Goal: Communication & Community: Ask a question

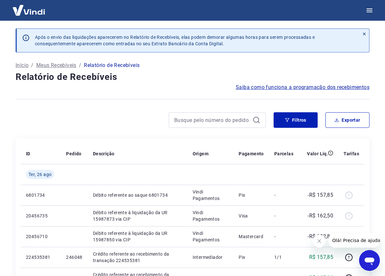
click at [21, 11] on img at bounding box center [29, 10] width 42 height 20
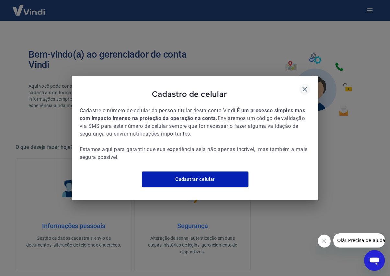
click at [306, 88] on icon "button" at bounding box center [305, 89] width 8 height 8
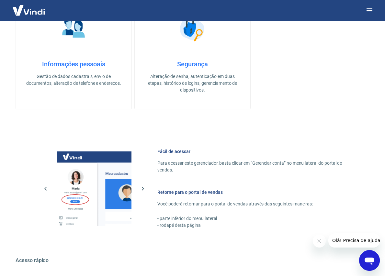
scroll to position [241, 0]
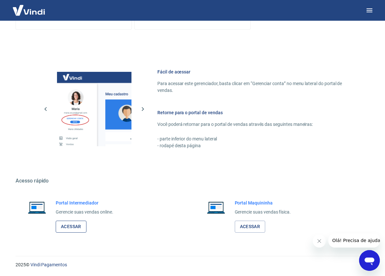
click at [76, 229] on link "Acessar" at bounding box center [71, 227] width 31 height 12
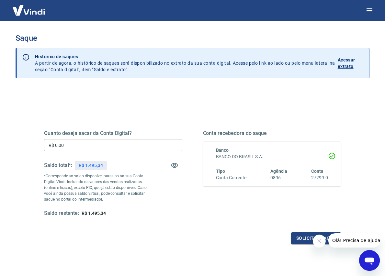
click at [85, 147] on input "R$ 0,00" at bounding box center [113, 145] width 138 height 12
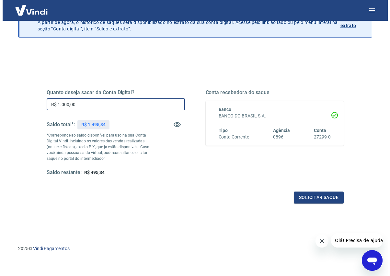
scroll to position [44, 0]
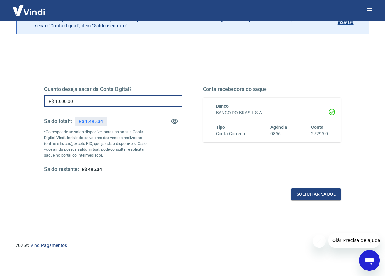
type input "R$ 1.000,00"
click at [344, 200] on div "Quanto deseja sacar da Conta Digital? R$ 1.000,00 ​ Saldo total*: R$ 1.495,34 *…" at bounding box center [192, 133] width 312 height 150
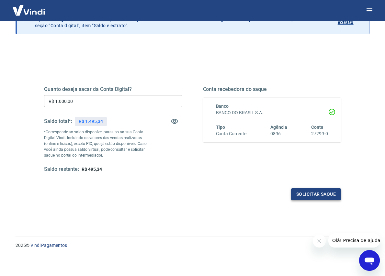
click at [329, 196] on button "Solicitar saque" at bounding box center [316, 194] width 50 height 12
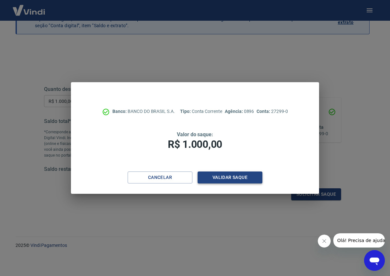
click at [221, 179] on button "Validar saque" at bounding box center [229, 177] width 65 height 12
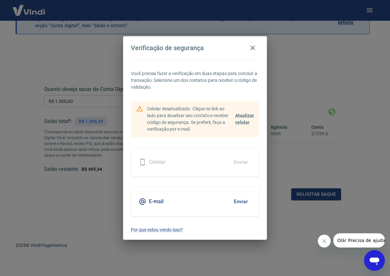
click at [202, 205] on div "E-mail Enviar" at bounding box center [195, 201] width 128 height 29
click at [242, 200] on button "Enviar" at bounding box center [240, 202] width 21 height 14
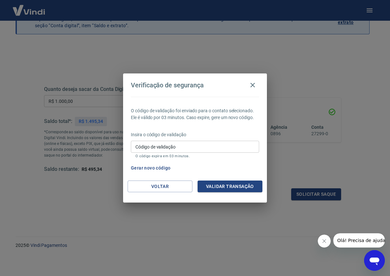
click at [169, 147] on input "Código de validação" at bounding box center [195, 147] width 128 height 12
paste input "749570"
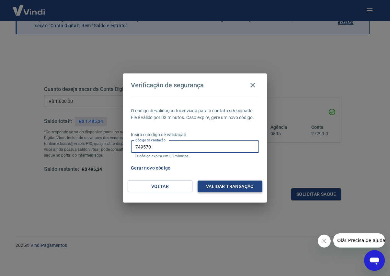
type input "749570"
click at [234, 187] on button "Validar transação" at bounding box center [229, 187] width 65 height 12
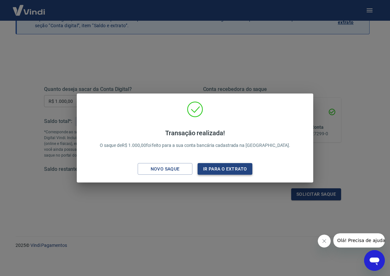
click at [242, 170] on button "Ir para o extrato" at bounding box center [224, 169] width 55 height 12
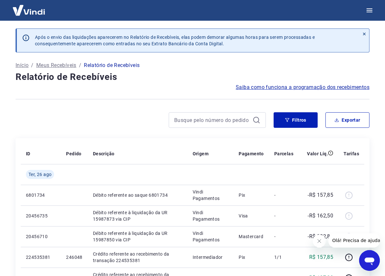
click at [30, 10] on img at bounding box center [29, 10] width 42 height 20
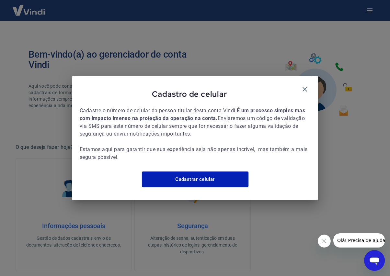
click at [380, 141] on div "Cadastro de celular Cadastre o número de celular da pessoa titular desta conta …" at bounding box center [195, 138] width 390 height 276
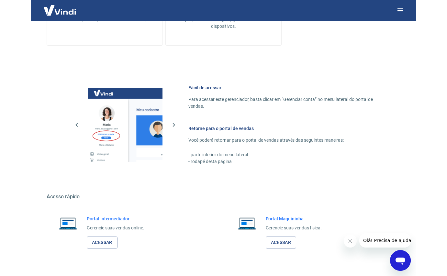
scroll to position [226, 0]
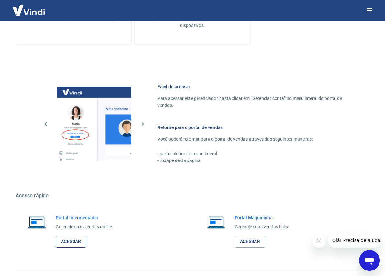
click at [73, 238] on link "Acessar" at bounding box center [71, 242] width 31 height 12
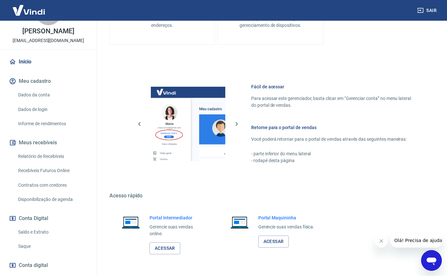
scroll to position [62, 0]
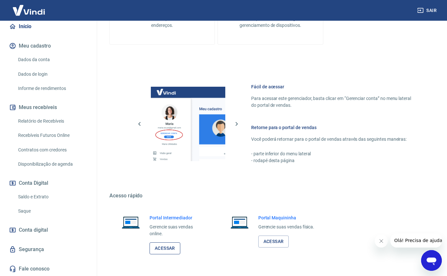
click at [174, 248] on link "Acessar" at bounding box center [164, 248] width 31 height 12
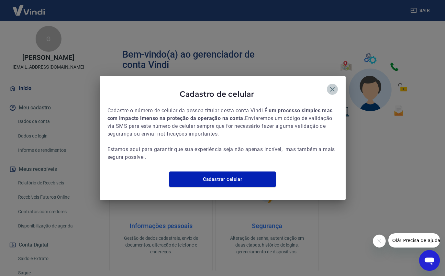
click at [329, 85] on icon "button" at bounding box center [332, 89] width 8 height 8
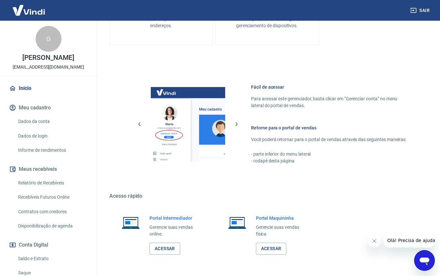
scroll to position [248, 0]
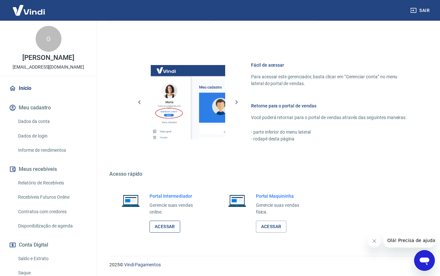
click at [162, 227] on link "Acessar" at bounding box center [164, 227] width 31 height 12
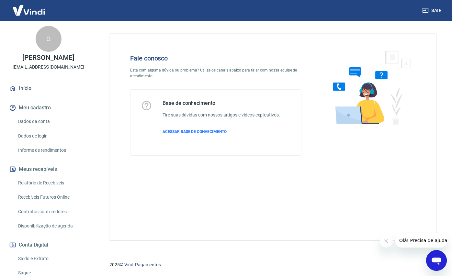
click at [433, 258] on icon "Open messaging window" at bounding box center [436, 262] width 10 height 8
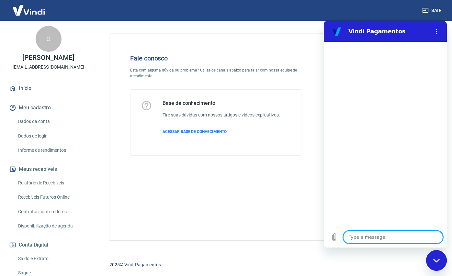
click at [364, 240] on textarea at bounding box center [393, 237] width 100 height 13
type textarea "B"
type textarea "x"
type textarea "Bo"
type textarea "x"
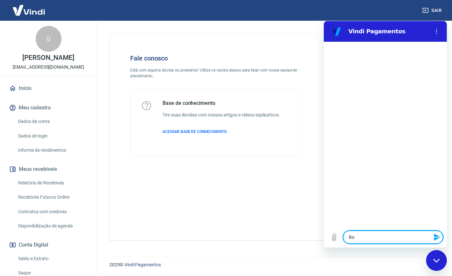
type textarea "Bom"
type textarea "x"
type textarea "Bom"
type textarea "x"
type textarea "Bom d"
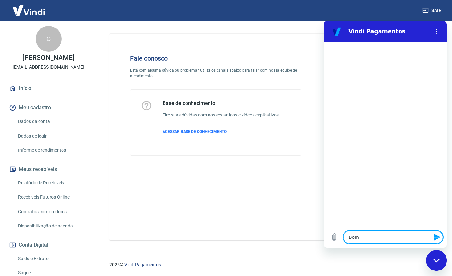
type textarea "x"
type textarea "Bom di"
type textarea "x"
type textarea "Bom dia"
type textarea "x"
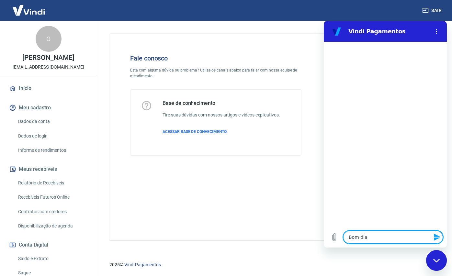
type textarea "Bom dia."
type textarea "x"
type textarea "Bom dia."
type textarea "x"
type textarea "Bom dia. N"
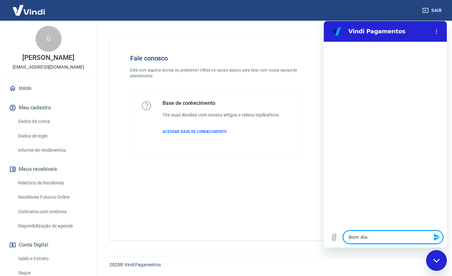
type textarea "x"
type textarea "Bom dia. Nã"
type textarea "x"
type textarea "Bom dia. Não"
type textarea "x"
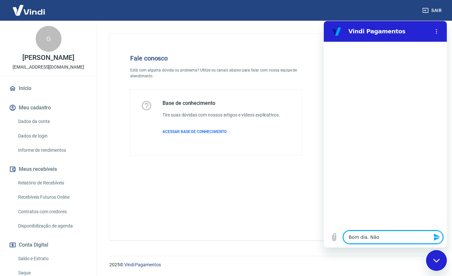
type textarea "Bom dia. Não"
type textarea "x"
type textarea "Bom dia. Não e"
type textarea "x"
type textarea "Bom dia. Não es"
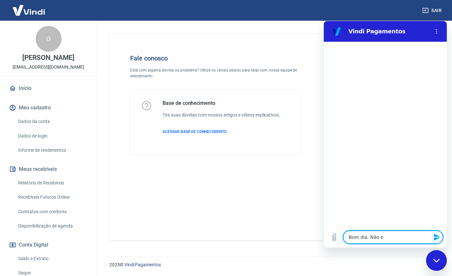
type textarea "x"
type textarea "Bom dia. Não est"
type textarea "x"
type textarea "Bom dia. Não esto"
type textarea "x"
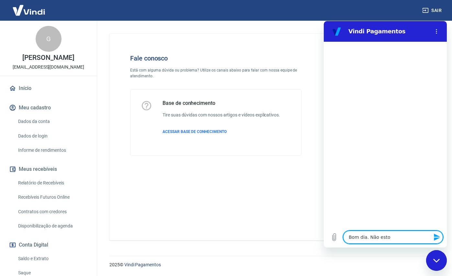
type textarea "Bom dia. Não estou"
type textarea "x"
type textarea "Bom dia. Não estou"
type textarea "x"
type textarea "Bom dia. Não estou c"
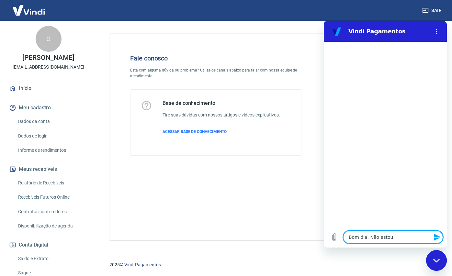
type textarea "x"
type textarea "Bom dia. Não estou co"
type textarea "x"
type textarea "Bom dia. Não estou con"
type textarea "x"
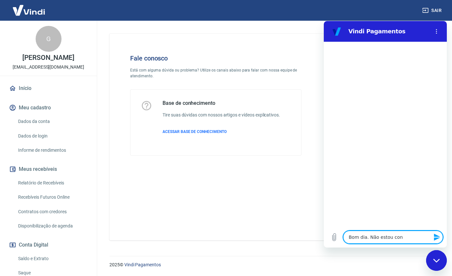
type textarea "Bom dia. Não estou cons"
type textarea "x"
type textarea "Bom dia. Não estou conse"
type textarea "x"
type textarea "Bom dia. Não estou conseg"
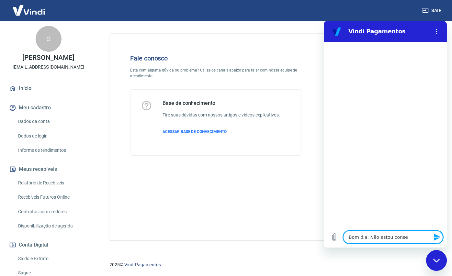
type textarea "x"
type textarea "Bom dia. Não estou consegi"
type textarea "x"
type textarea "Bom dia. Não estou consegin"
type textarea "x"
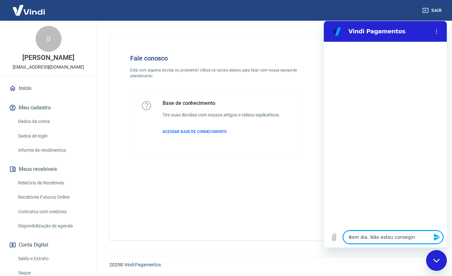
type textarea "Bom dia. Não estou consegind"
type textarea "x"
type textarea "Bom dia. Não estou consegindo"
type textarea "x"
type textarea "Bom dia. Não estou consegind"
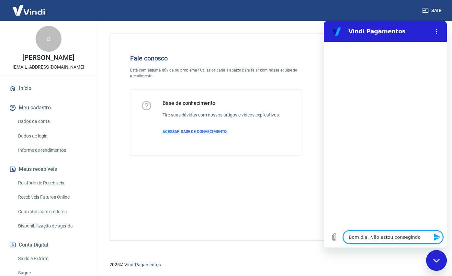
type textarea "x"
type textarea "Bom dia. Não estou consegin"
type textarea "x"
type textarea "Bom dia. Não estou consegi"
type textarea "x"
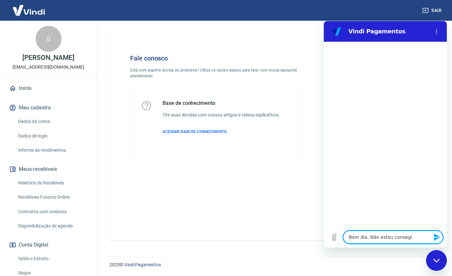
type textarea "Bom dia. Não estou conseg"
type textarea "x"
type textarea "Bom dia. Não estou consegu"
type textarea "x"
type textarea "Bom dia. Não estou consegui"
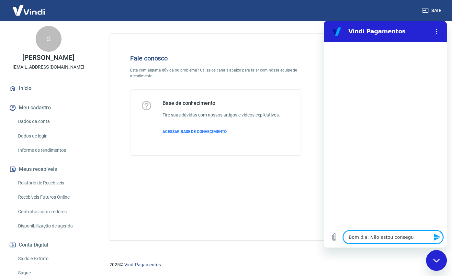
type textarea "x"
type textarea "Bom dia. Não estou conseguin"
type textarea "x"
type textarea "Bom dia. Não estou conseguind"
type textarea "x"
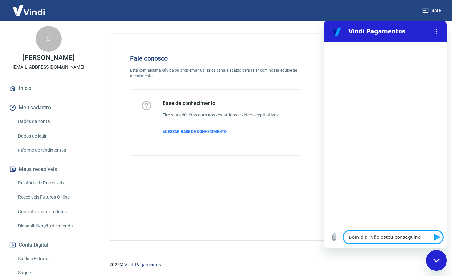
type textarea "Bom dia. Não estou conseguindo"
type textarea "x"
type textarea "Bom dia. Não estou conseguindo"
type textarea "x"
type textarea "Bom dia. Não estou conseguindo v"
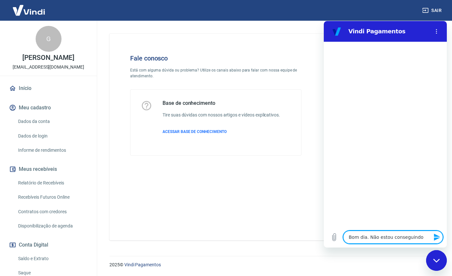
type textarea "x"
type textarea "Bom dia. Não estou conseguindo vi"
type textarea "x"
type textarea "Bom dia. Não estou conseguindo vis"
type textarea "x"
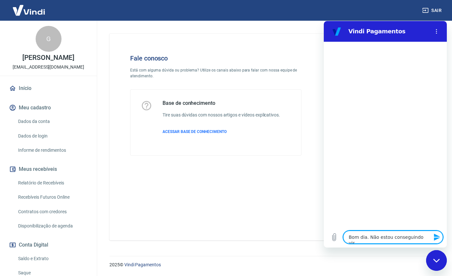
type textarea "Bom dia. Não estou conseguindo visu"
type textarea "x"
type textarea "Bom dia. Não estou conseguindo visua"
type textarea "x"
type textarea "Bom dia. Não estou conseguindo visual"
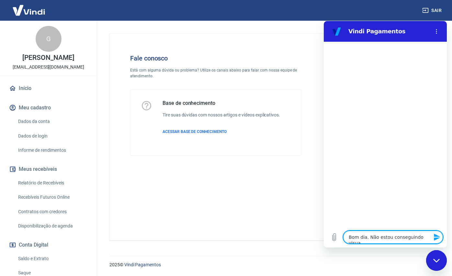
type textarea "x"
type textarea "Bom dia. Não estou conseguindo visuali"
type textarea "x"
type textarea "Bom dia. Não estou conseguindo visualiz"
type textarea "x"
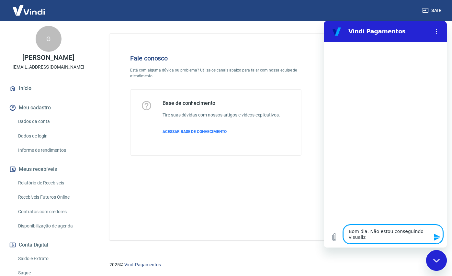
type textarea "Bom dia. Não estou conseguindo visualiza"
type textarea "x"
type textarea "Bom dia. Não estou conseguindo visualizar"
type textarea "x"
type textarea "Bom dia. Não estou conseguindo visualizar"
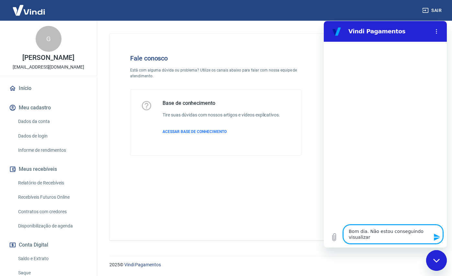
type textarea "x"
type textarea "Bom dia. Não estou conseguindo visualizar o"
type textarea "x"
type textarea "Bom dia. Não estou conseguindo visualizar o r"
type textarea "x"
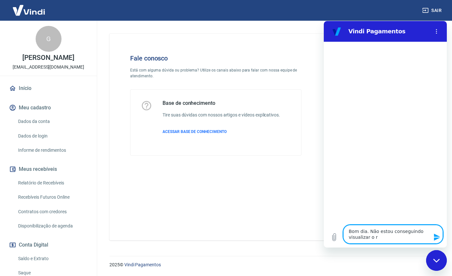
type textarea "Bom dia. Não estou conseguindo visualizar o re"
type textarea "x"
type textarea "Bom dia. Não estou conseguindo visualizar o rel"
type textarea "x"
type textarea "Bom dia. Não estou conseguindo visualizar o rela"
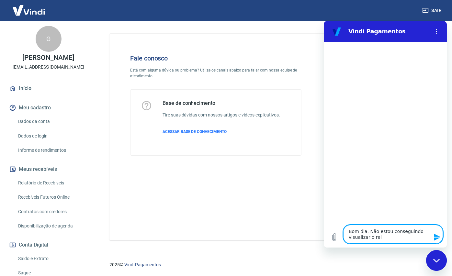
type textarea "x"
type textarea "Bom dia. Não estou conseguindo visualizar o relat"
type textarea "x"
type textarea "Bom dia. Não estou conseguindo visualizar o relato"
type textarea "x"
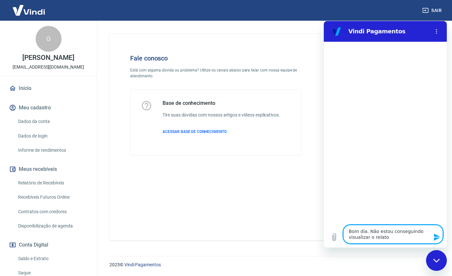
type textarea "Bom dia. Não estou conseguindo visualizar o relator"
type textarea "x"
type textarea "Bom dia. Não estou conseguindo visualizar o relatori"
type textarea "x"
type textarea "Bom dia. Não estou conseguindo visualizar o relatorio"
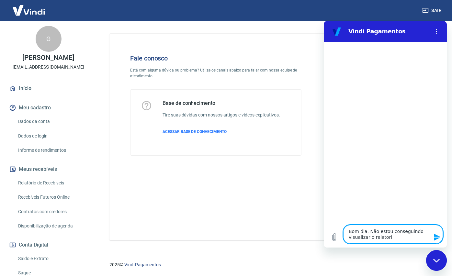
type textarea "x"
type textarea "Bom dia. Não estou conseguindo visualizar o relatorio"
type textarea "x"
type textarea "Bom dia. Não estou conseguindo visualizar o relatorio d"
type textarea "x"
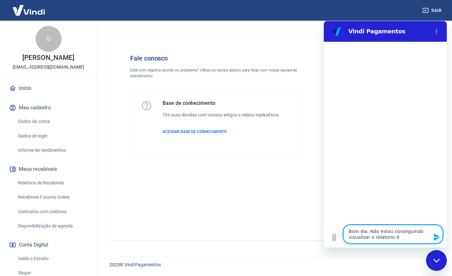
type textarea "Bom dia. Não estou conseguindo visualizar o relatorio de"
type textarea "x"
type textarea "Bom dia. Não estou conseguindo visualizar o relatorio de"
type textarea "x"
type textarea "Bom dia. Não estou conseguindo visualizar o relatorio de r"
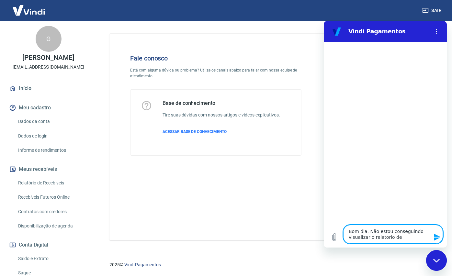
type textarea "x"
type textarea "Bom dia. Não estou conseguindo visualizar o relatorio de re"
type textarea "x"
type textarea "Bom dia. Não estou conseguindo visualizar o relatorio de rec"
type textarea "x"
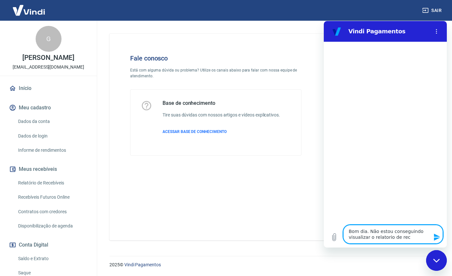
type textarea "Bom dia. Não estou conseguindo visualizar o relatorio de rece"
type textarea "x"
type textarea "Bom dia. Não estou conseguindo visualizar o relatorio de receb"
type textarea "x"
type textarea "Bom dia. Não estou conseguindo visualizar o relatorio de recebi"
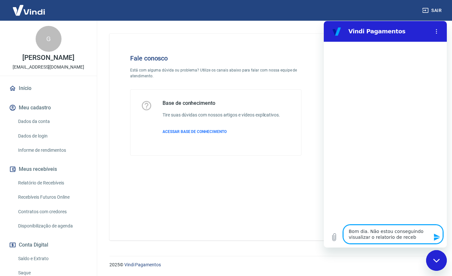
type textarea "x"
type textarea "Bom dia. Não estou conseguindo visualizar o relatorio de recebiv"
type textarea "x"
type textarea "Bom dia. Não estou conseguindo visualizar o relatorio de recebive"
type textarea "x"
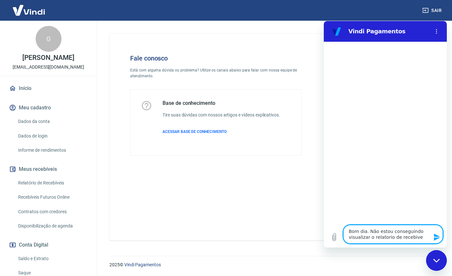
type textarea "Bom dia. Não estou conseguindo visualizar o relatorio de recebivei"
type textarea "x"
type textarea "Bom dia. Não estou conseguindo visualizar o relatorio de recebiveis"
type textarea "x"
type textarea "Bom dia. Não estou conseguindo visualizar o relatorio de recebiveis."
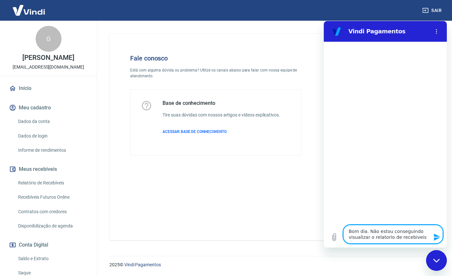
type textarea "x"
type textarea "Bom dia. Não estou conseguindo visualizar o relatorio de recebiveis.."
type textarea "x"
type textarea "Bom dia. Não estou conseguindo visualizar o relatorio de recebiveis..."
type textarea "x"
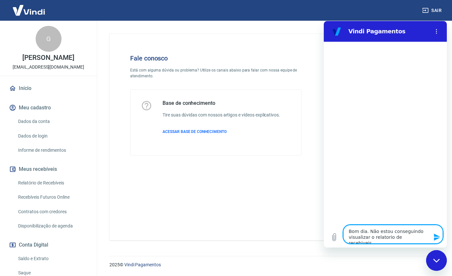
type textarea "Bom dia. Não estou conseguindo visualizar o relatorio de recebiveis..."
type textarea "x"
type textarea "Bom dia. Não estou conseguindo visualizar o relatorio de recebiveis... o"
type textarea "x"
type textarea "Bom dia. Não estou conseguindo visualizar o relatorio de recebiveis... o"
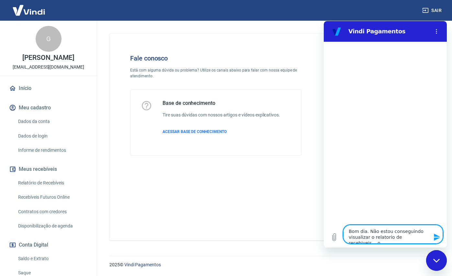
type textarea "x"
type textarea "Bom dia. Não estou conseguindo visualizar o relatorio de recebiveis... o p"
type textarea "x"
type textarea "Bom dia. Não estou conseguindo visualizar o relatorio de recebiveis... o pr"
type textarea "x"
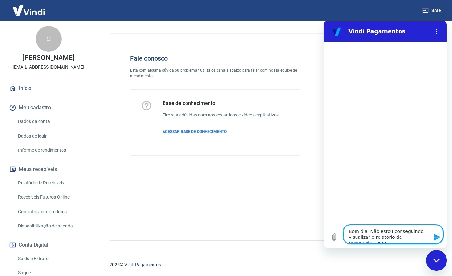
type textarea "Bom dia. Não estou conseguindo visualizar o relatorio de recebiveis... o pro"
type textarea "x"
type textarea "Bom dia. Não estou conseguindo visualizar o relatorio de recebiveis... o prob"
type textarea "x"
type textarea "Bom dia. Não estou conseguindo visualizar o relatorio de recebiveis... o probl"
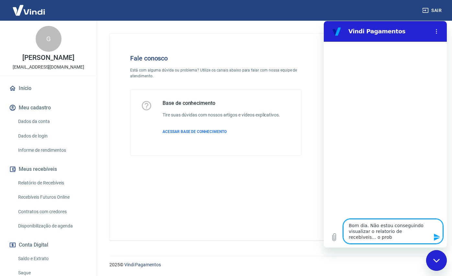
type textarea "x"
type textarea "Bom dia. Não estou conseguindo visualizar o relatorio de recebiveis... o proble"
type textarea "x"
type textarea "Bom dia. Não estou conseguindo visualizar o relatorio de recebiveis... o problem"
type textarea "x"
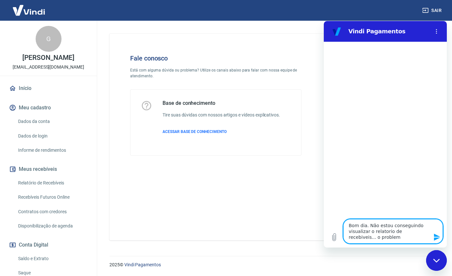
type textarea "Bom dia. Não estou conseguindo visualizar o relatorio de recebiveis... o proble…"
type textarea "x"
type textarea "Bom dia. Não estou conseguindo visualizar o relatorio de recebiveis... o proble…"
type textarea "x"
type textarea "Bom dia. Não estou conseguindo visualizar o relatorio de recebiveis... o proble…"
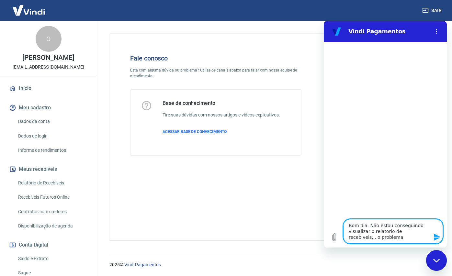
type textarea "x"
type textarea "Bom dia. Não estou conseguindo visualizar o relatorio de recebiveis... o proble…"
type textarea "x"
type textarea "Bom dia. Não estou conseguindo visualizar o relatorio de recebiveis... o proble…"
type textarea "x"
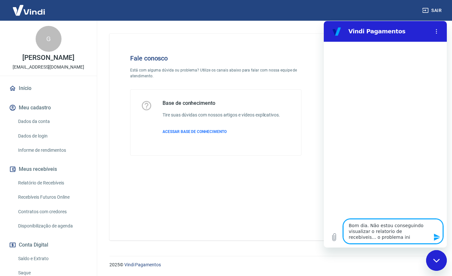
type textarea "Bom dia. Não estou conseguindo visualizar o relatorio de recebiveis... o proble…"
type textarea "x"
type textarea "Bom dia. Não estou conseguindo visualizar o relatorio de recebiveis... o proble…"
type textarea "x"
type textarea "Bom dia. Não estou conseguindo visualizar o relatorio de recebiveis... o proble…"
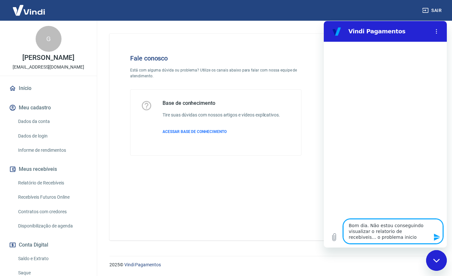
type textarea "x"
type textarea "Bom dia. Não estou conseguindo visualizar o relatorio de recebiveis... o proble…"
type textarea "x"
type textarea "Bom dia. Não estou conseguindo visualizar o relatorio de recebiveis... o proble…"
type textarea "x"
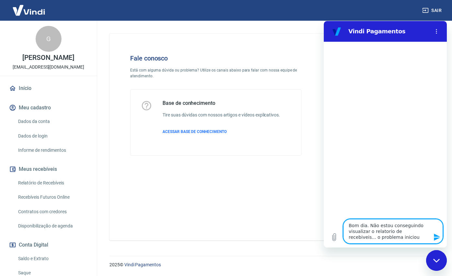
type textarea "Bom dia. Não estou conseguindo visualizar o relatorio de recebiveis... o proble…"
type textarea "x"
type textarea "Bom dia. Não estou conseguindo visualizar o relatorio de recebiveis... o proble…"
type textarea "x"
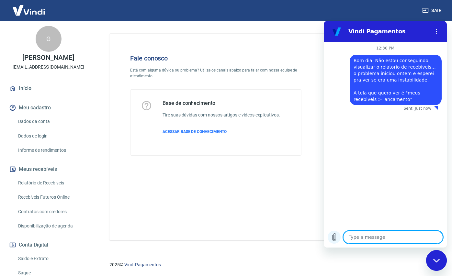
paste textarea
click at [335, 238] on icon "Upload file" at bounding box center [334, 237] width 4 height 7
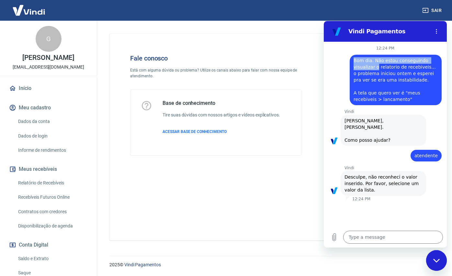
drag, startPoint x: 354, startPoint y: 59, endPoint x: 376, endPoint y: 69, distance: 23.7
click at [376, 69] on span "Bom dia. Não estou conseguindo visualizar o relatorio de recebiveis... o proble…" at bounding box center [394, 80] width 83 height 44
click at [365, 235] on textarea at bounding box center [393, 237] width 100 height 13
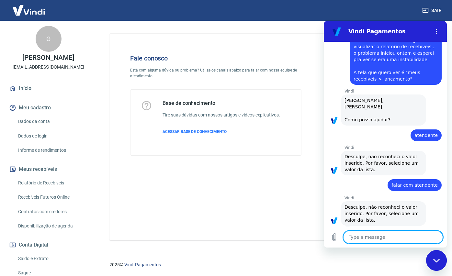
scroll to position [20, 0]
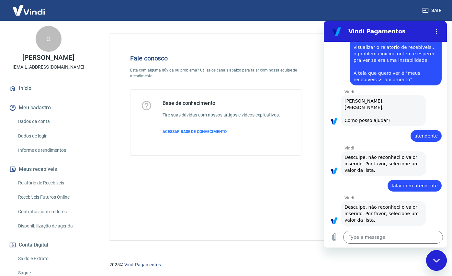
click at [380, 206] on span "Desculpe, não reconheci o valor inserido. Por favor, selecione um valor da list…" at bounding box center [382, 213] width 76 height 18
click at [379, 205] on span "Desculpe, não reconheci o valor inserido. Por favor, selecione um valor da list…" at bounding box center [382, 213] width 76 height 18
click at [373, 234] on textarea at bounding box center [393, 237] width 100 height 13
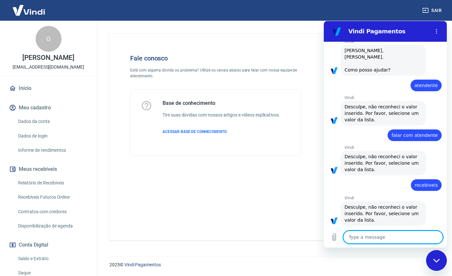
scroll to position [70, 0]
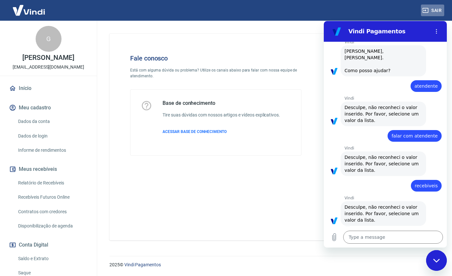
drag, startPoint x: 763, startPoint y: 26, endPoint x: 438, endPoint y: 40, distance: 325.1
click at [438, 34] on icon "Options menu" at bounding box center [435, 31] width 5 height 5
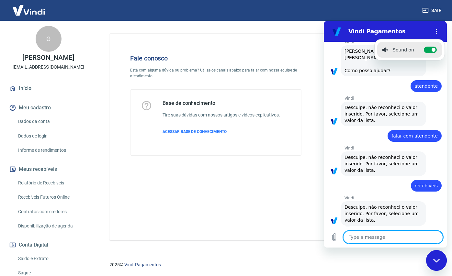
click at [353, 241] on textarea at bounding box center [393, 237] width 100 height 13
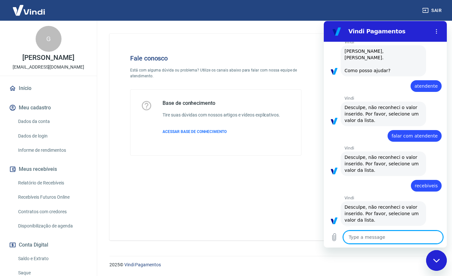
click at [371, 231] on textarea at bounding box center [393, 237] width 100 height 13
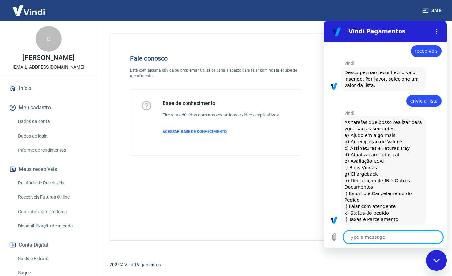
scroll to position [0, 0]
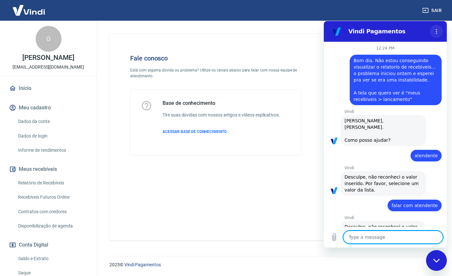
click at [434, 31] on icon "Options menu" at bounding box center [435, 31] width 5 height 5
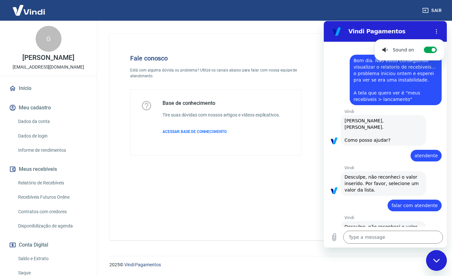
click at [433, 14] on button "Sair" at bounding box center [432, 11] width 23 height 12
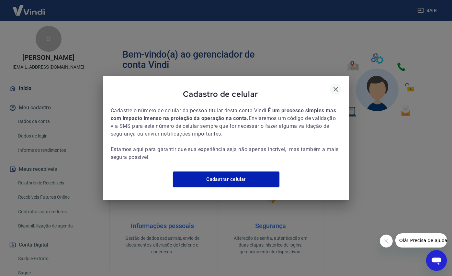
click at [336, 89] on icon "button" at bounding box center [336, 89] width 8 height 8
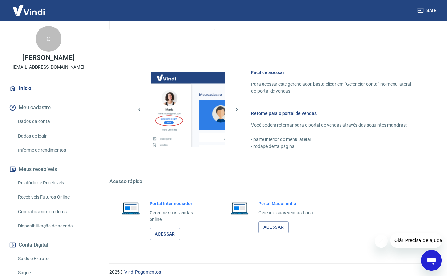
scroll to position [248, 0]
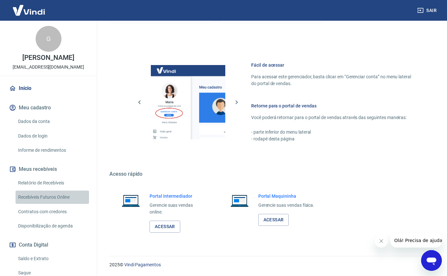
click at [62, 196] on link "Recebíveis Futuros Online" at bounding box center [52, 197] width 73 height 13
